Goal: Book appointment/travel/reservation

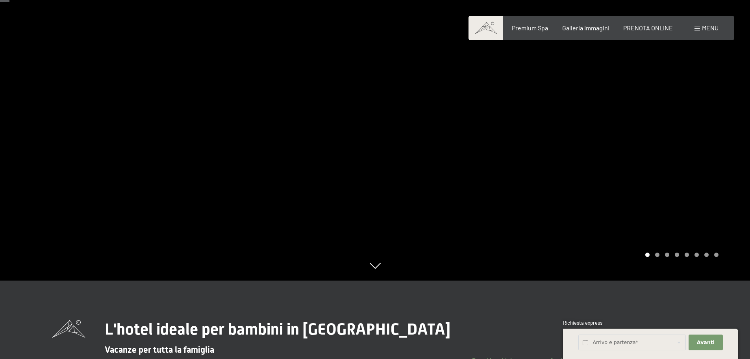
scroll to position [79, 0]
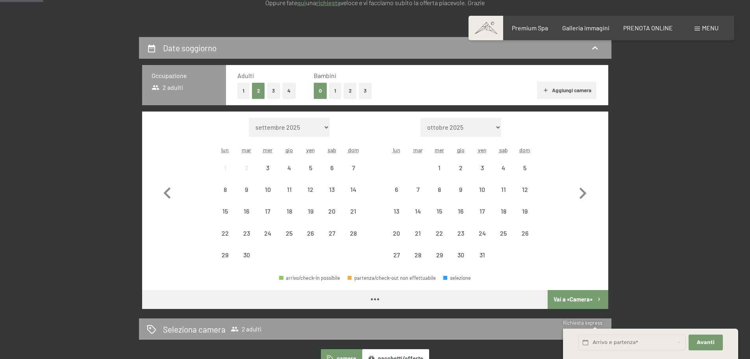
scroll to position [158, 0]
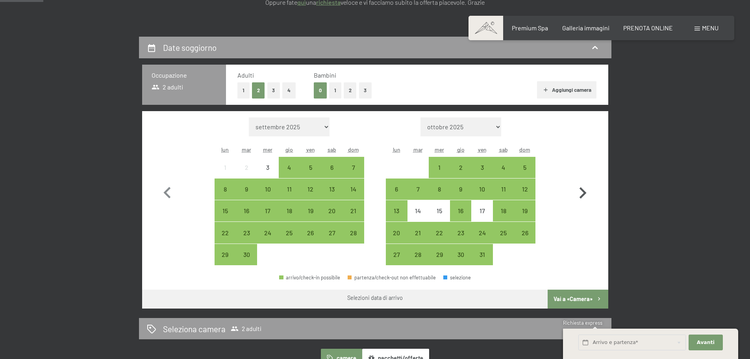
click at [584, 191] on icon "button" at bounding box center [583, 192] width 7 height 11
select select "[DATE]"
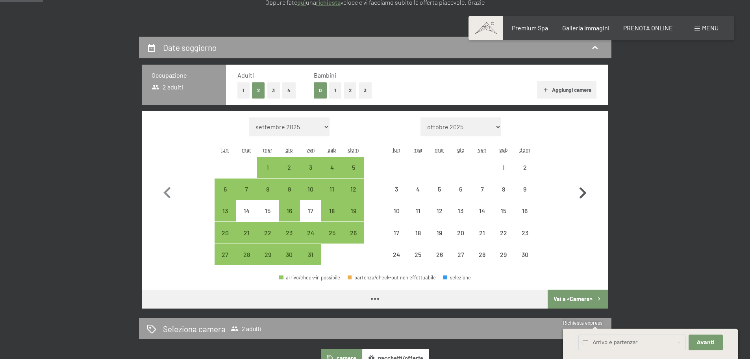
click at [584, 191] on icon "button" at bounding box center [583, 192] width 7 height 11
select select "[DATE]"
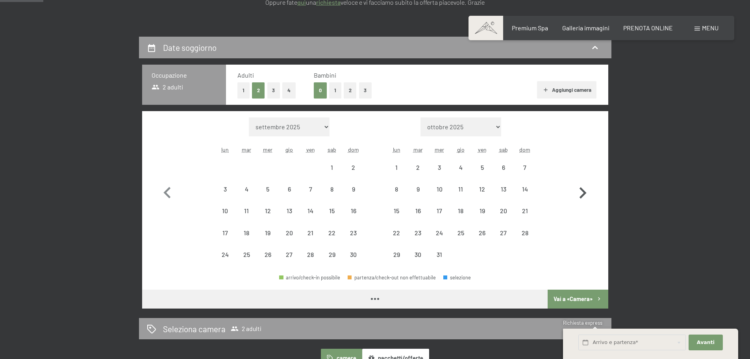
click at [584, 191] on icon "button" at bounding box center [583, 192] width 7 height 11
select select "[DATE]"
click at [584, 191] on icon "button" at bounding box center [583, 192] width 7 height 11
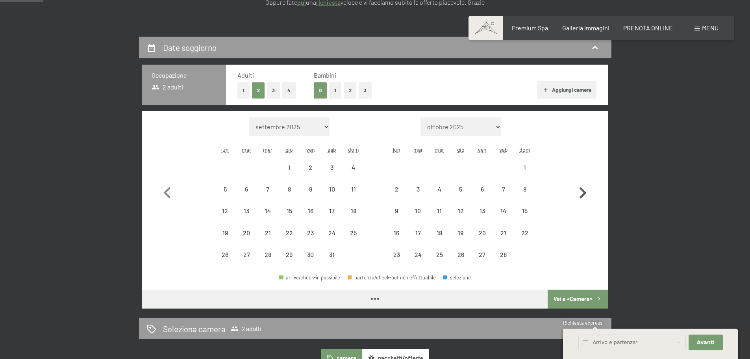
select select "[DATE]"
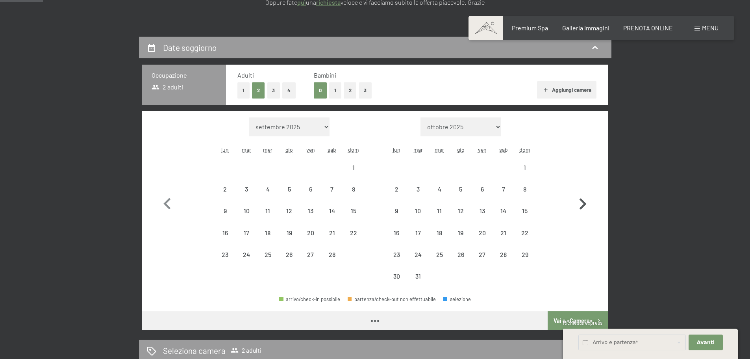
click at [584, 191] on button "button" at bounding box center [582, 202] width 23 height 170
select select "[DATE]"
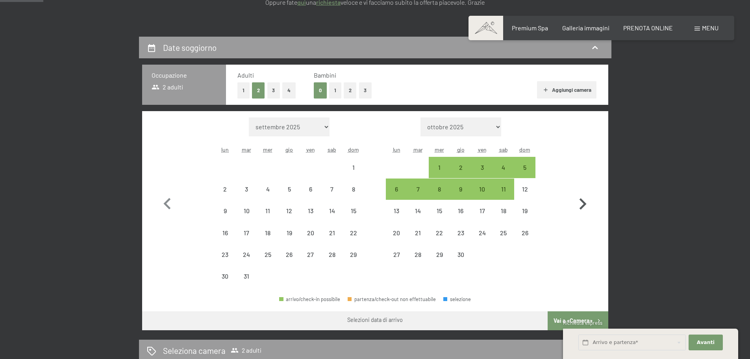
select select "[DATE]"
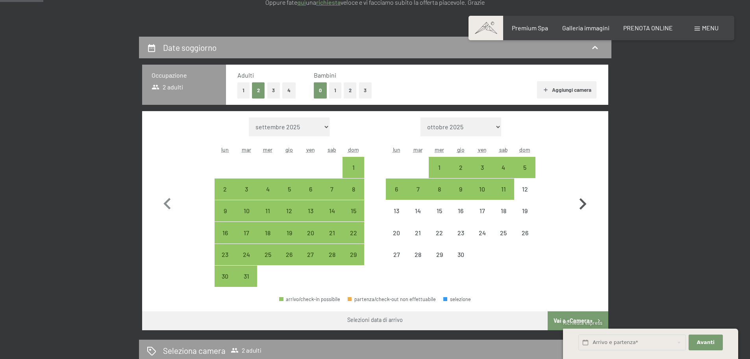
click at [584, 191] on button "button" at bounding box center [582, 202] width 23 height 170
select select "[DATE]"
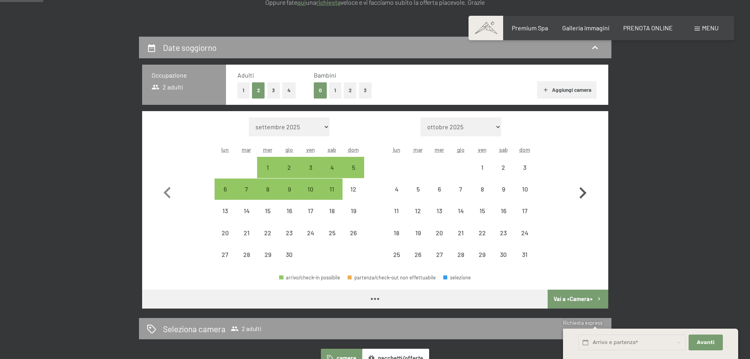
select select "[DATE]"
click at [584, 191] on icon "button" at bounding box center [583, 192] width 7 height 11
select select "[DATE]"
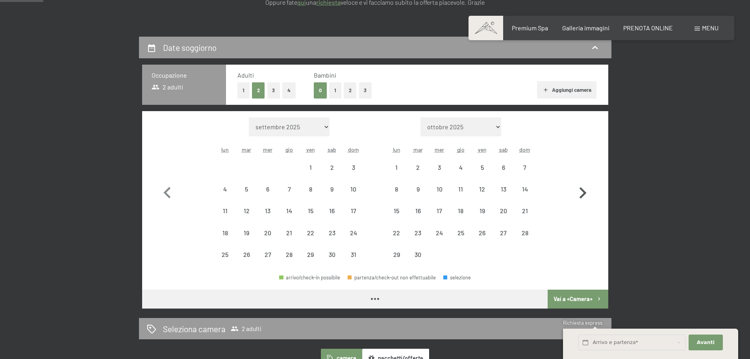
select select "[DATE]"
click at [584, 191] on icon "button" at bounding box center [583, 192] width 7 height 11
select select "[DATE]"
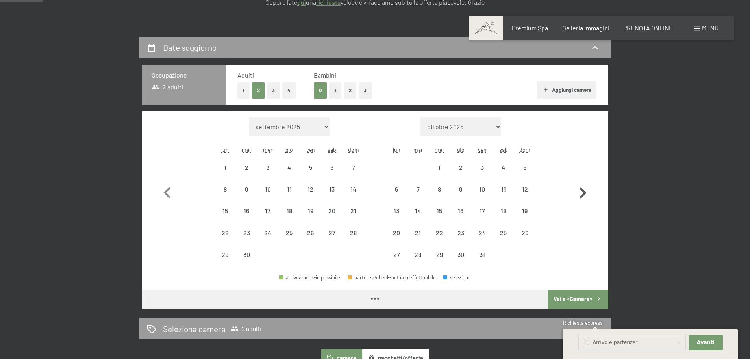
click at [584, 191] on icon "button" at bounding box center [583, 192] width 7 height 11
select select "[DATE]"
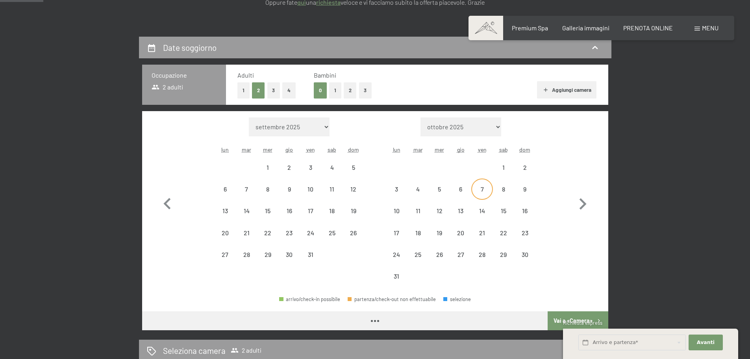
select select "[DATE]"
click at [344, 90] on button "2" at bounding box center [350, 90] width 13 height 16
select select "[DATE]"
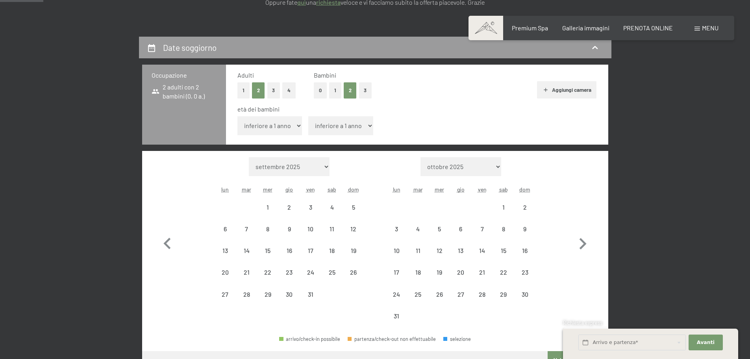
select select "[DATE]"
click at [292, 125] on select "inferiore a 1 anno 1 anno 2 anni 3 anni 4 anni 5 anni 6 anni 7 anni 8 anni 9 an…" at bounding box center [269, 125] width 65 height 19
select select "7"
click at [237, 116] on select "inferiore a 1 anno 1 anno 2 anni 3 anni 4 anni 5 anni 6 anni 7 anni 8 anni 9 an…" at bounding box center [269, 125] width 65 height 19
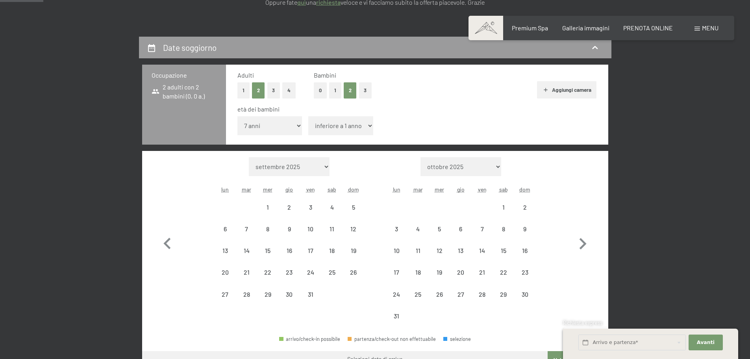
select select "[DATE]"
click at [350, 123] on select "inferiore a 1 anno 1 anno 2 anni 3 anni 4 anni 5 anni 6 anni 7 anni 8 anni 9 an…" at bounding box center [340, 125] width 65 height 19
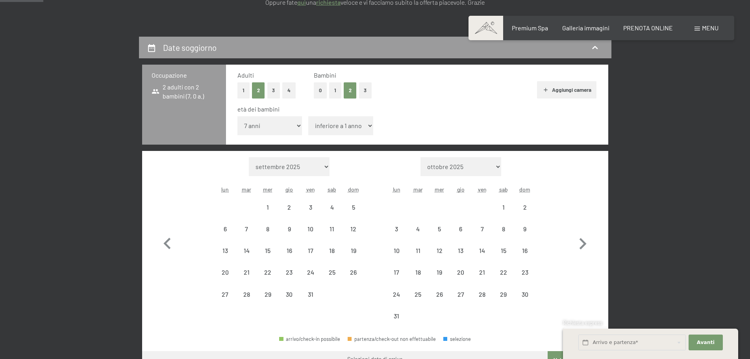
select select "7"
click at [308, 116] on select "inferiore a 1 anno 1 anno 2 anni 3 anni 4 anni 5 anni 6 anni 7 anni 8 anni 9 an…" at bounding box center [340, 125] width 65 height 19
select select "[DATE]"
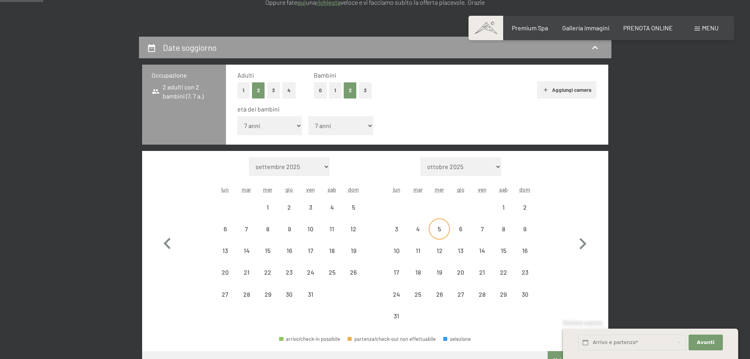
select select "[DATE]"
click at [398, 267] on div "17" at bounding box center [397, 272] width 20 height 20
select select "[DATE]"
click at [502, 275] on div "22" at bounding box center [504, 279] width 20 height 20
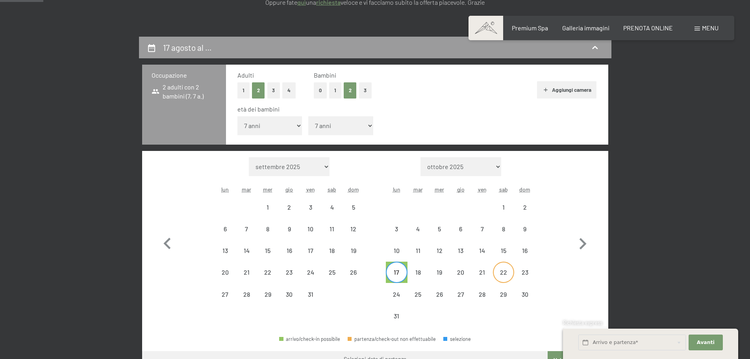
select select "[DATE]"
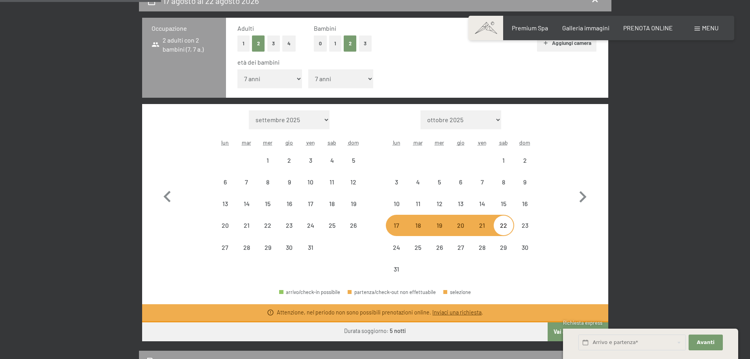
scroll to position [276, 0]
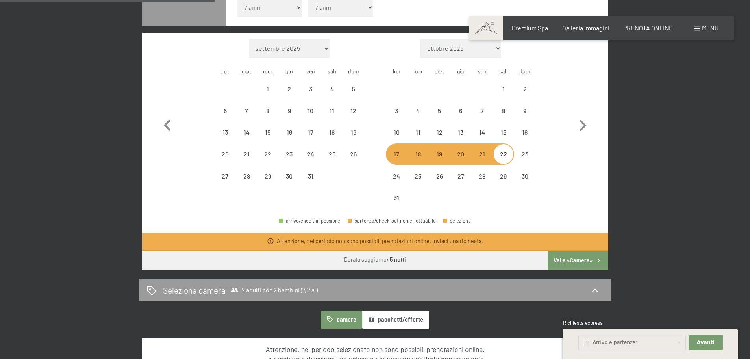
click at [576, 260] on button "Vai a «Camera»" at bounding box center [578, 260] width 60 height 19
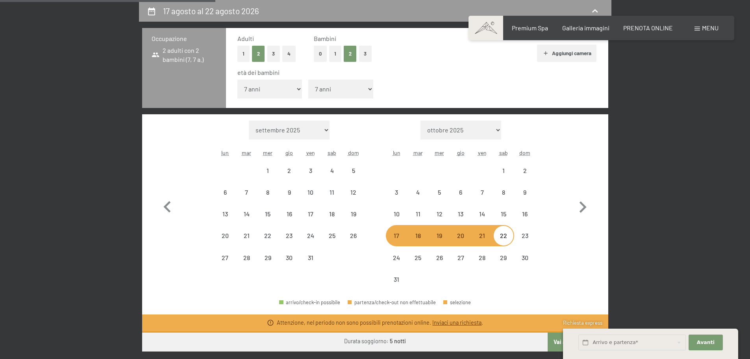
select select "[DATE]"
